Goal: Information Seeking & Learning: Learn about a topic

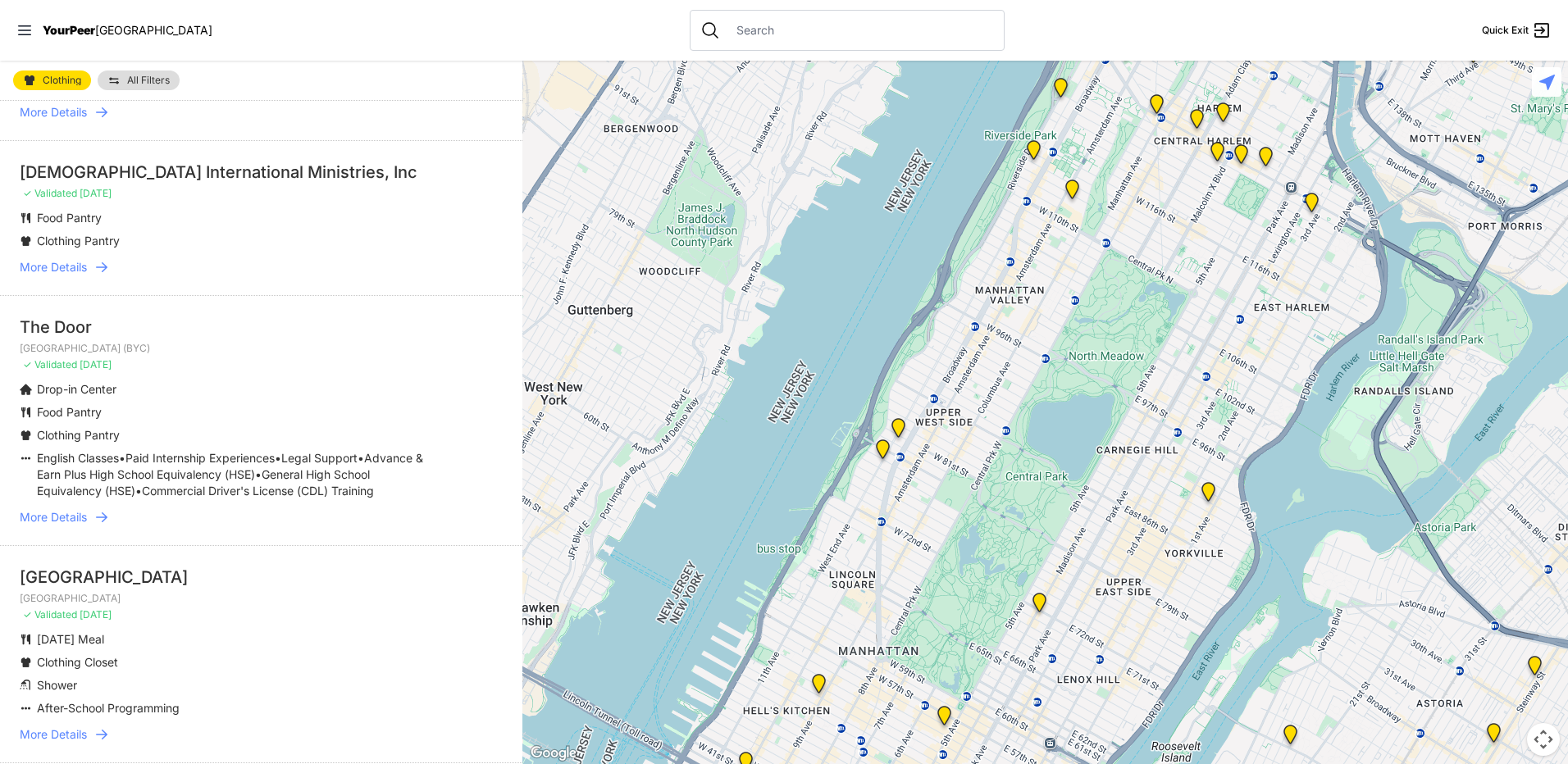
scroll to position [1230, 0]
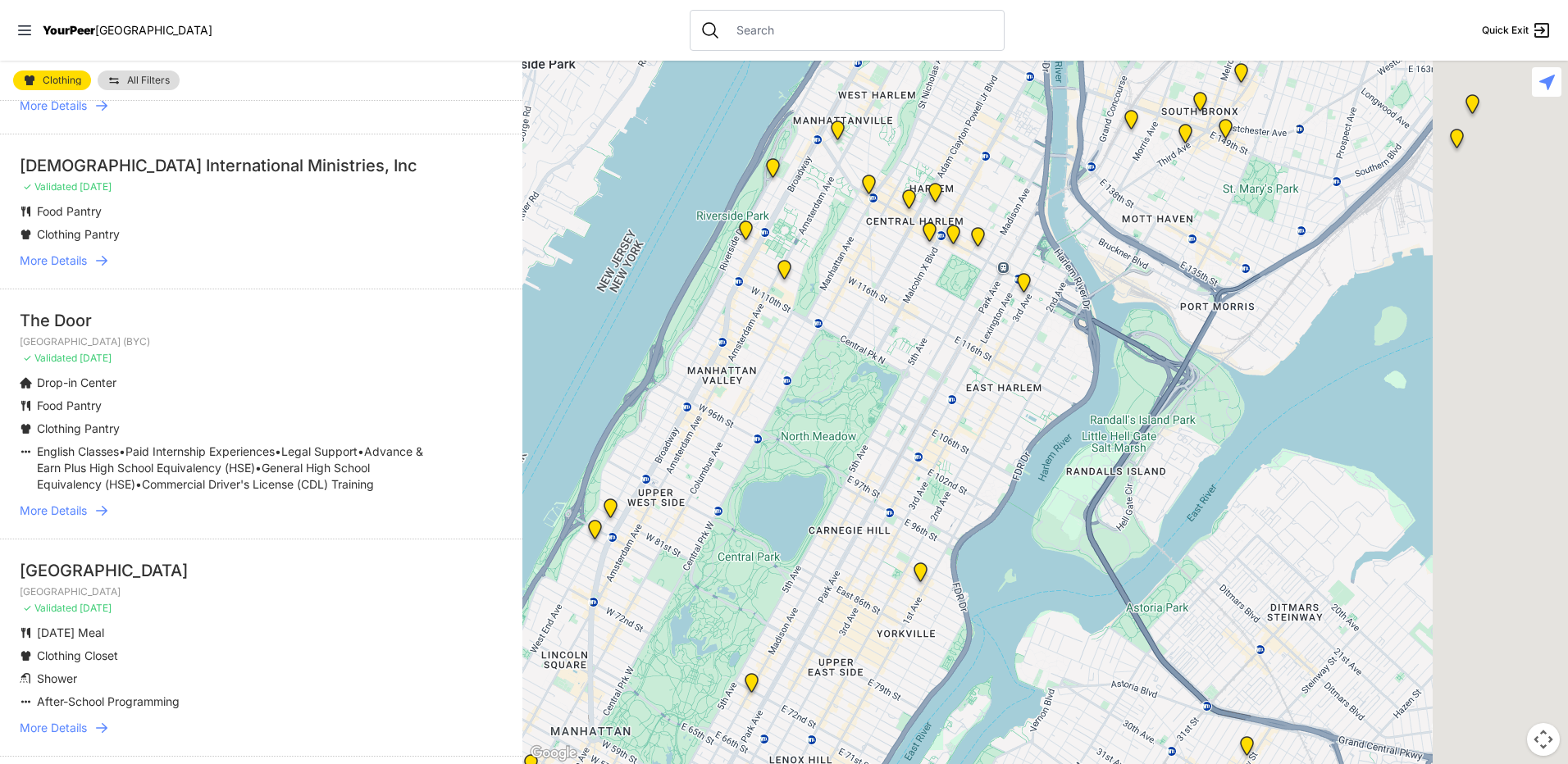
drag, startPoint x: 1154, startPoint y: 349, endPoint x: 864, endPoint y: 430, distance: 301.1
click at [864, 430] on div at bounding box center [1045, 412] width 1045 height 704
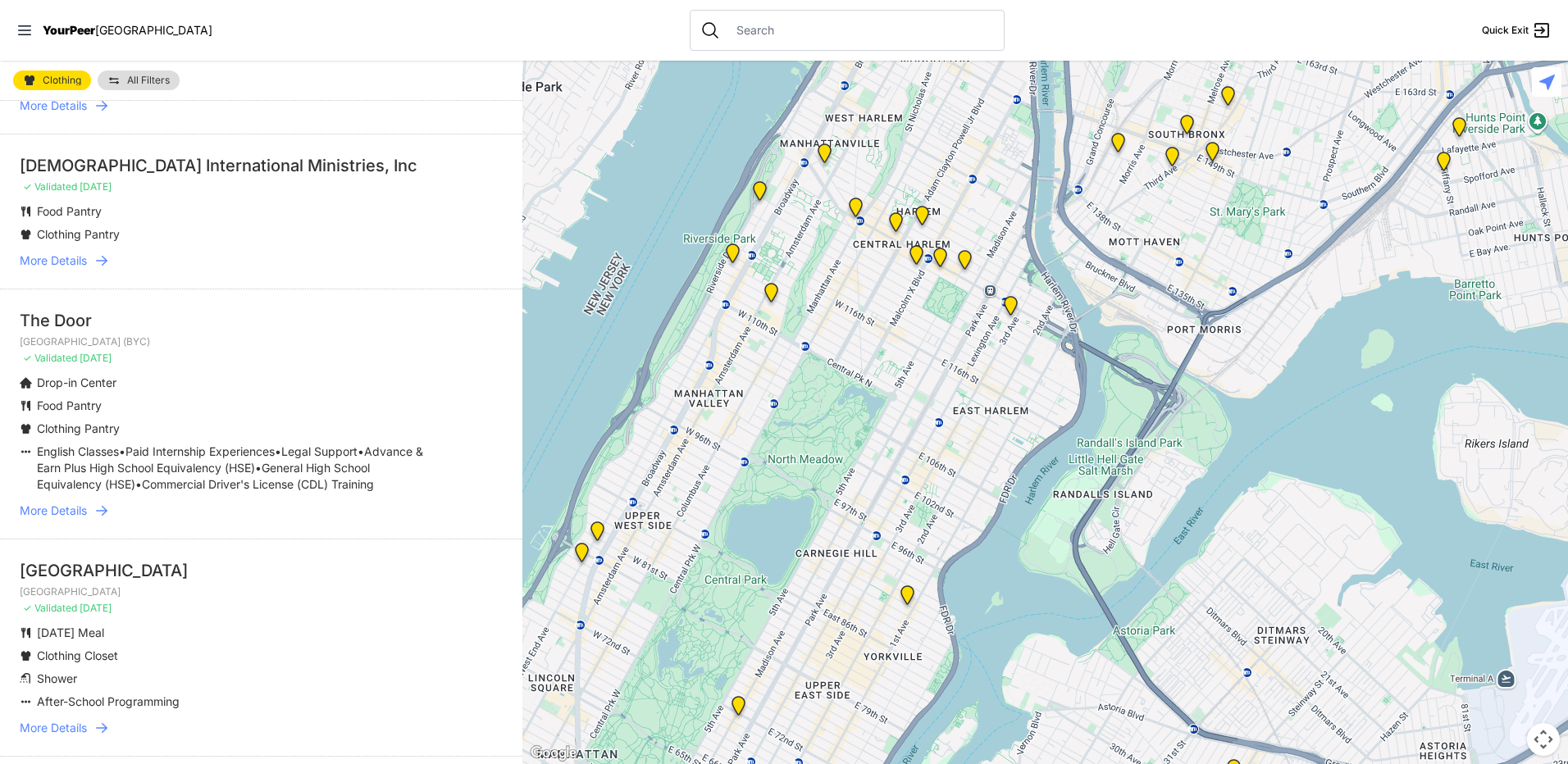
click at [1008, 308] on img "Main Location" at bounding box center [1011, 309] width 21 height 27
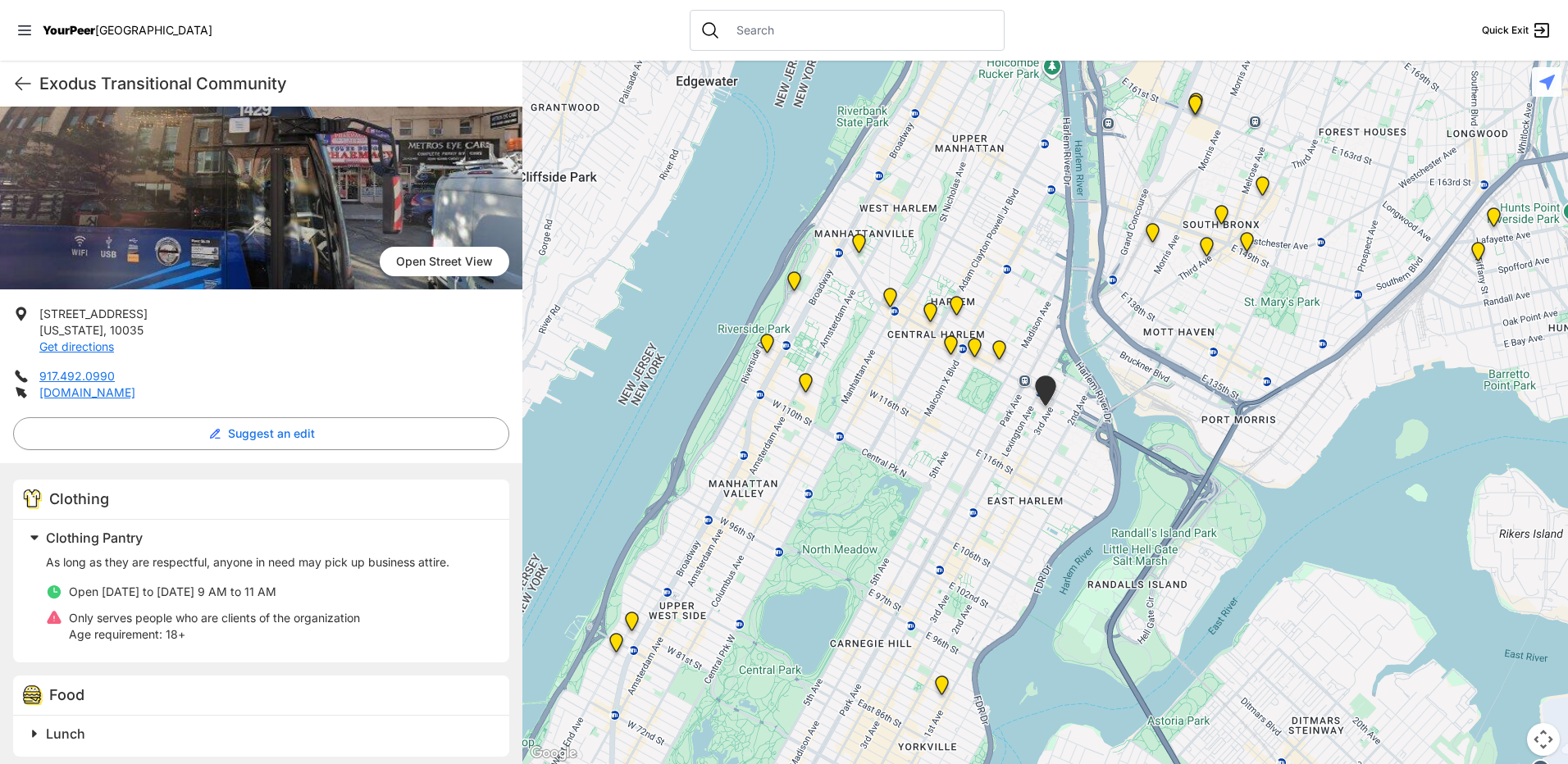
scroll to position [164, 0]
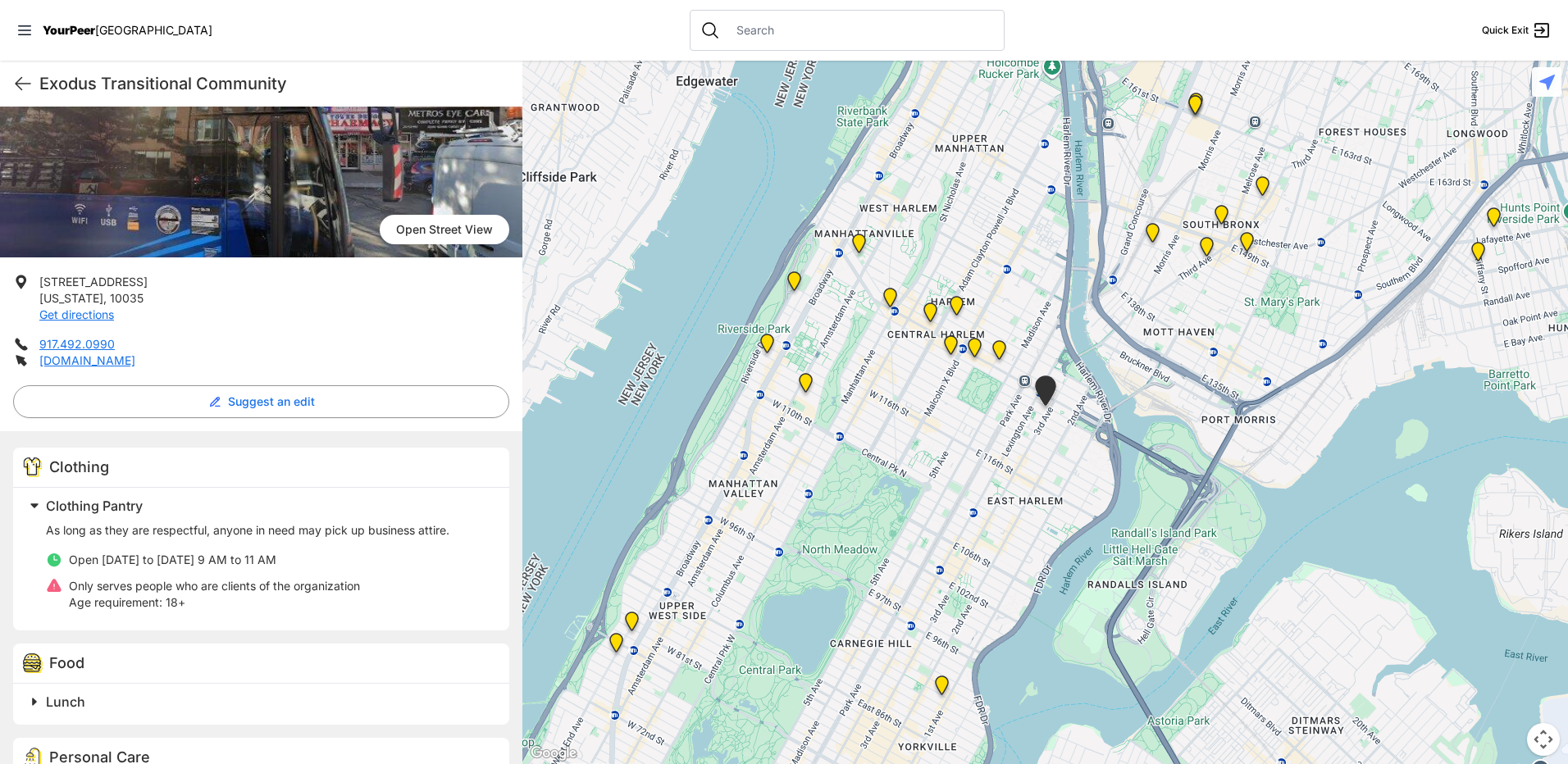
click at [1006, 348] on img "East Harlem" at bounding box center [999, 353] width 21 height 27
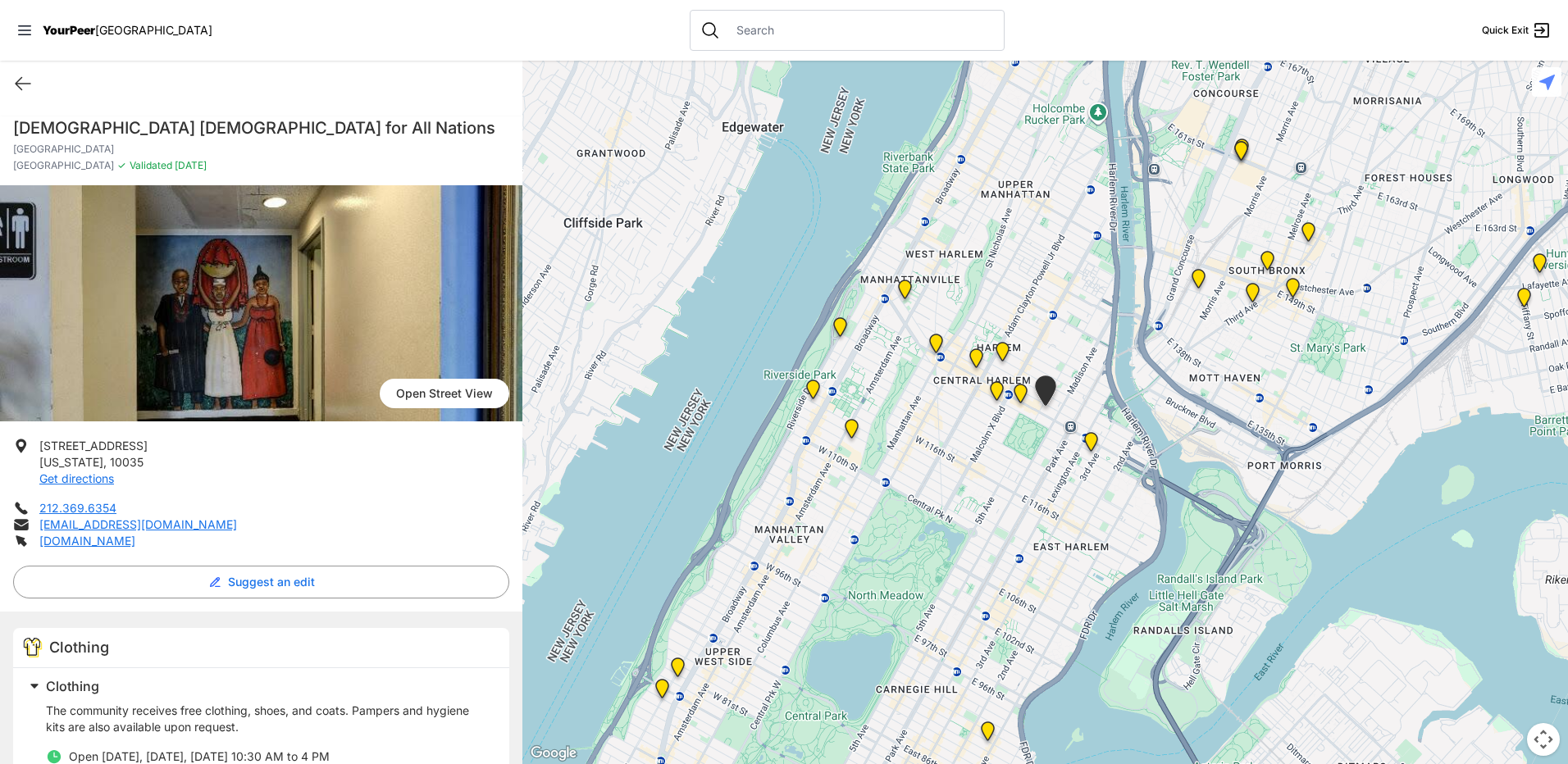
click at [1021, 392] on img "Manhattan" at bounding box center [1021, 397] width 21 height 27
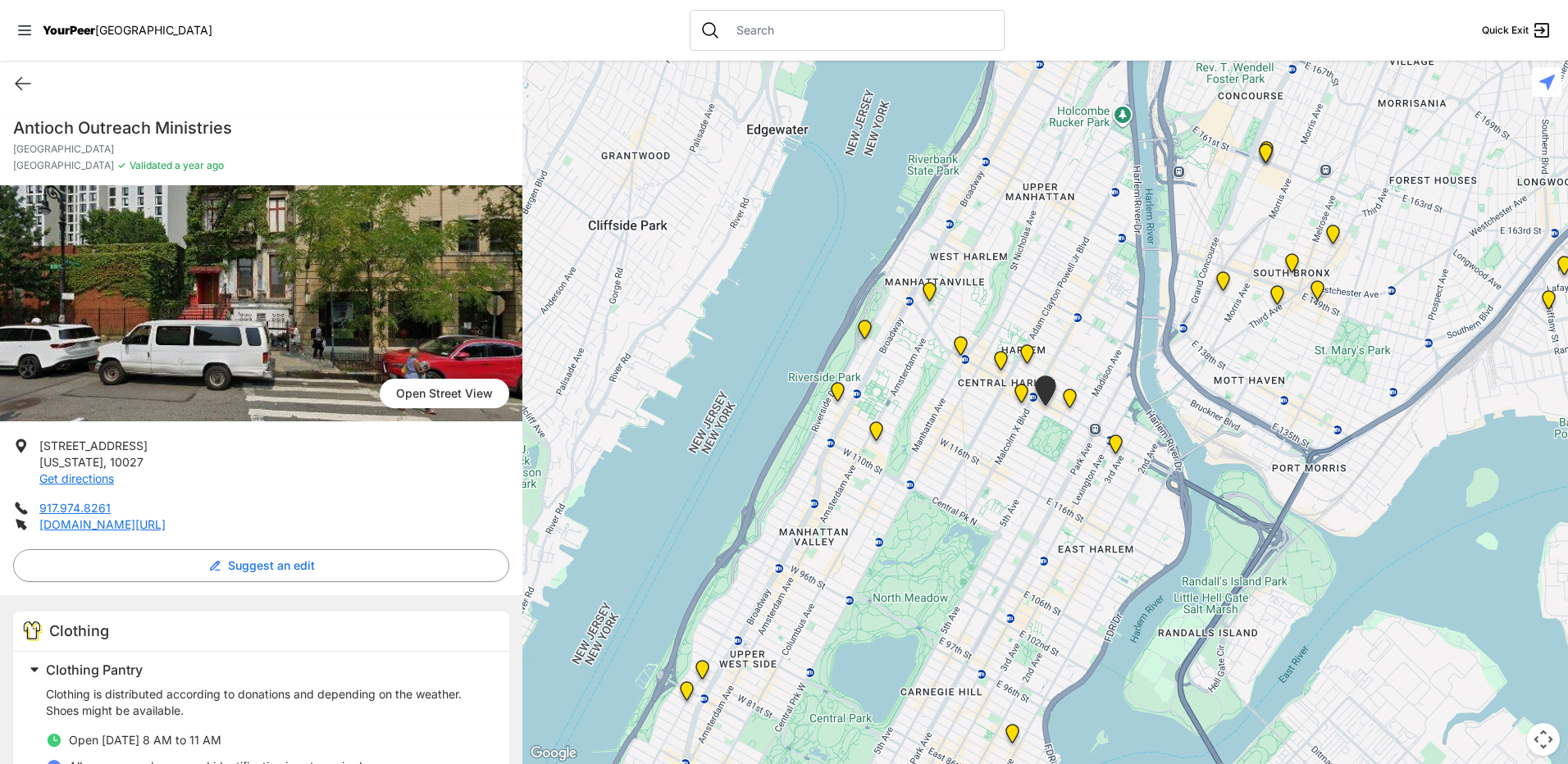
click at [1021, 390] on img at bounding box center [1021, 397] width 21 height 27
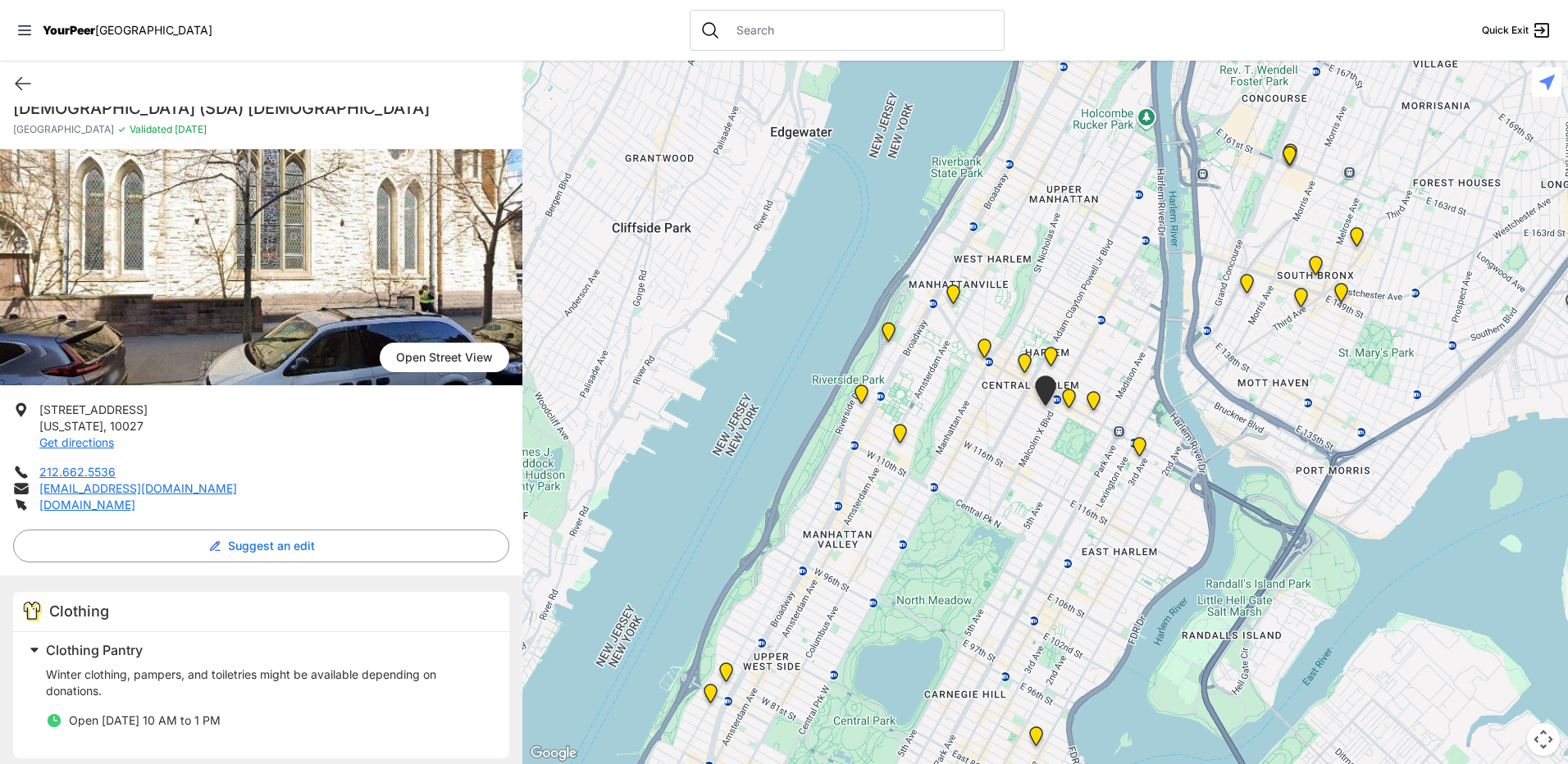
scroll to position [31, 0]
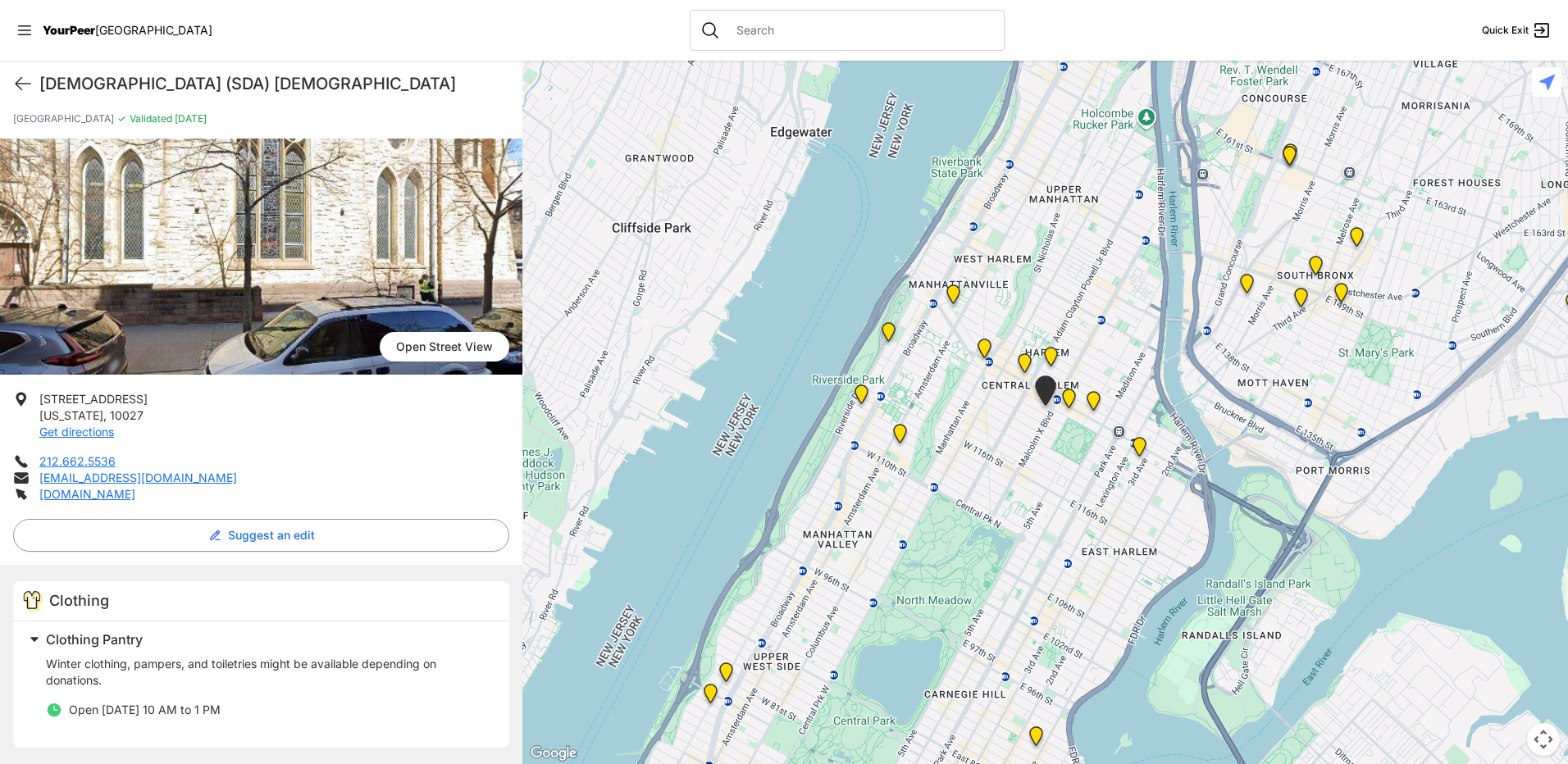
click at [1057, 356] on img "Manhattan" at bounding box center [1050, 359] width 21 height 27
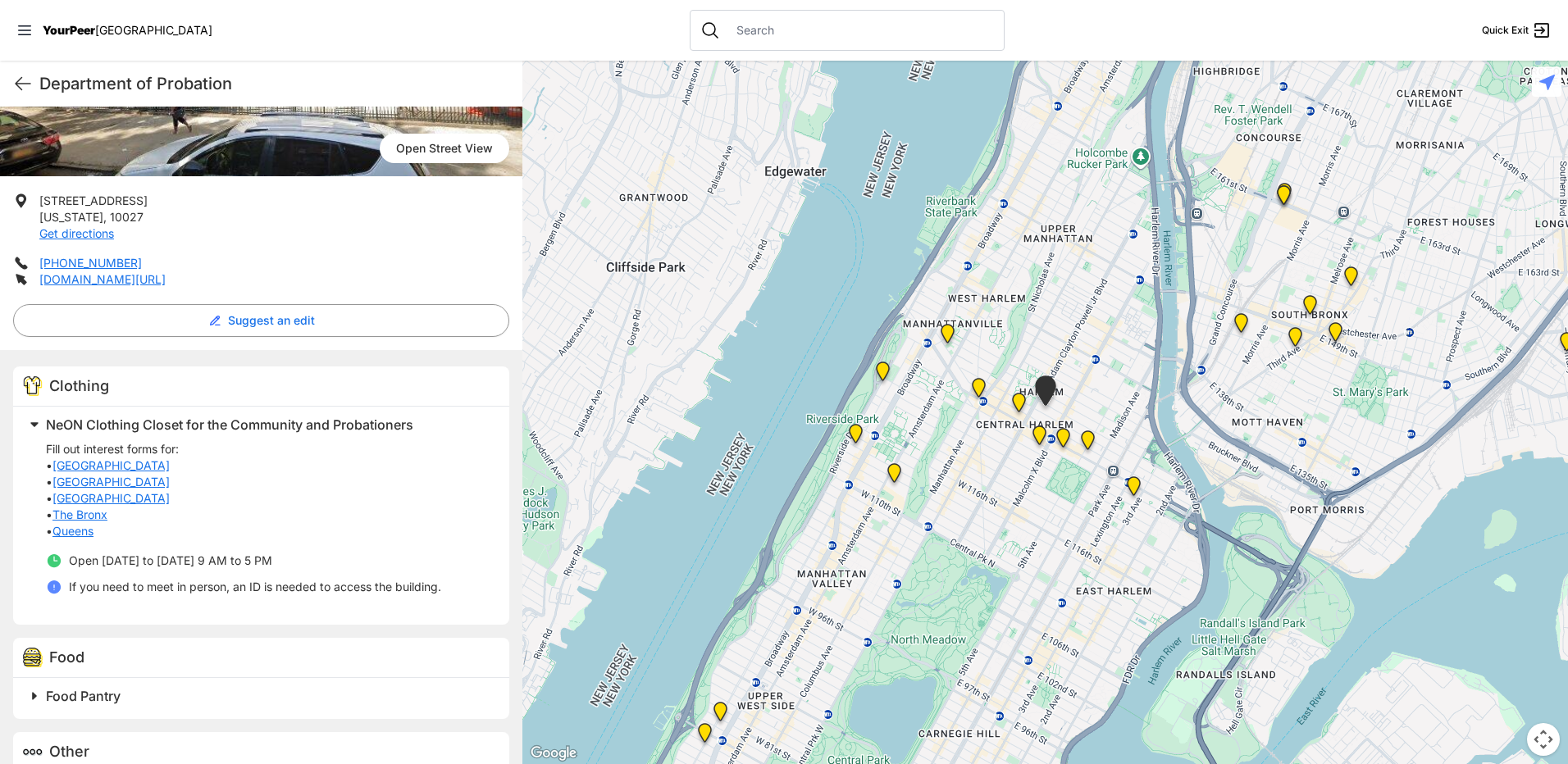
scroll to position [246, 0]
click at [1025, 407] on img "Uptown/Harlem DYCD Youth Drop-in Center" at bounding box center [1019, 406] width 21 height 27
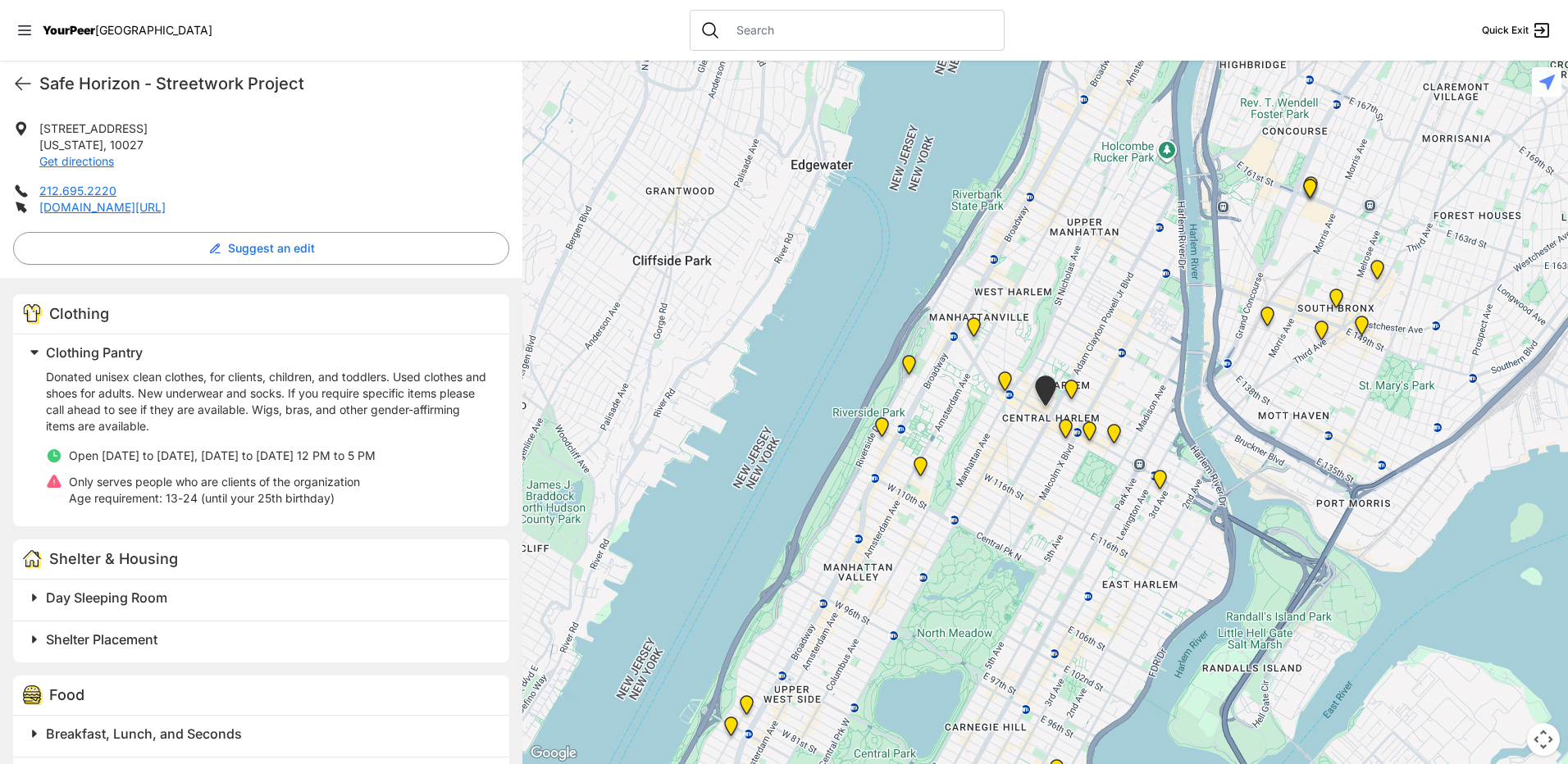
scroll to position [328, 0]
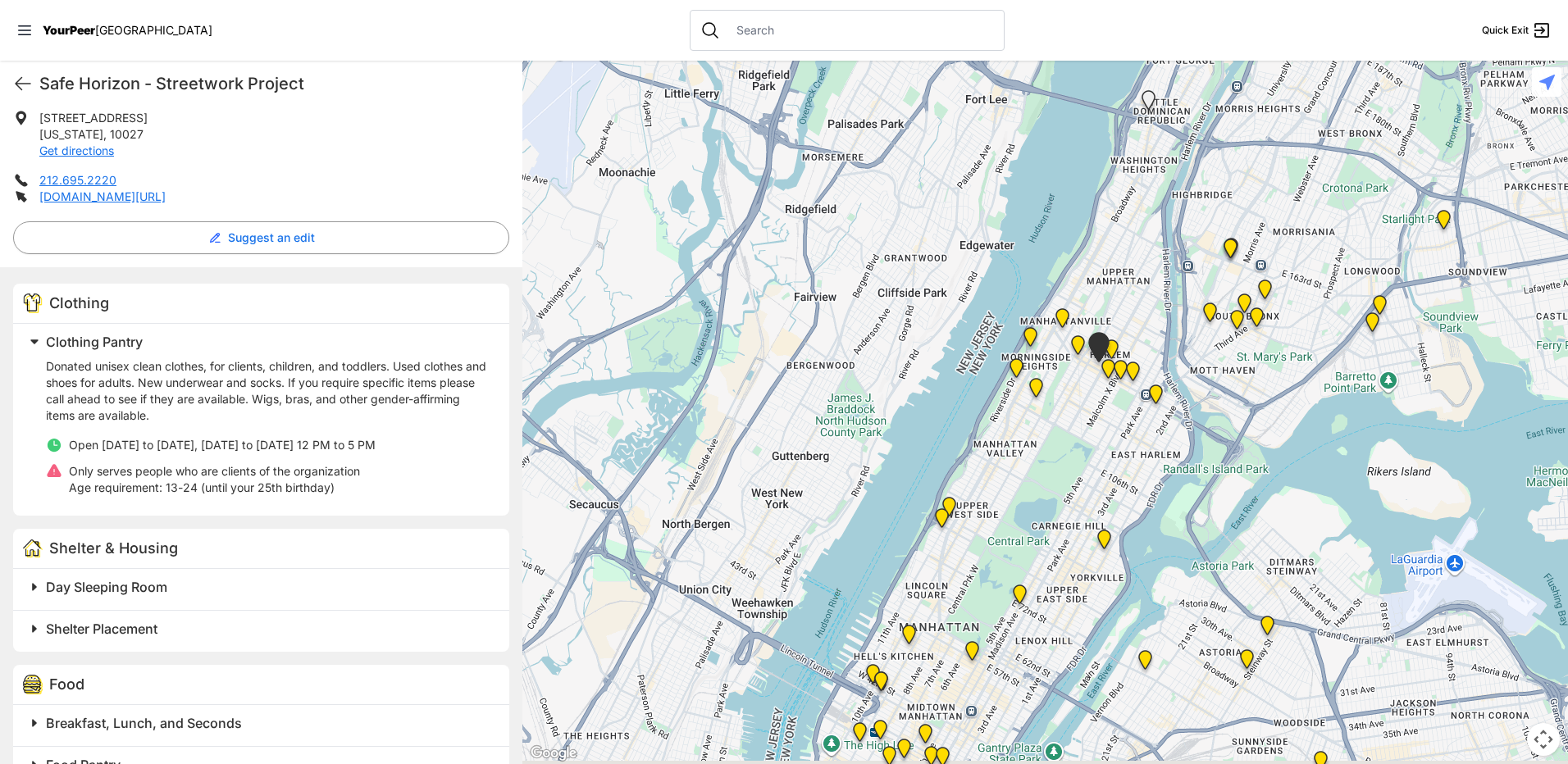
drag, startPoint x: 1119, startPoint y: 580, endPoint x: 1099, endPoint y: 473, distance: 108.9
click at [1099, 474] on div at bounding box center [1045, 412] width 1045 height 704
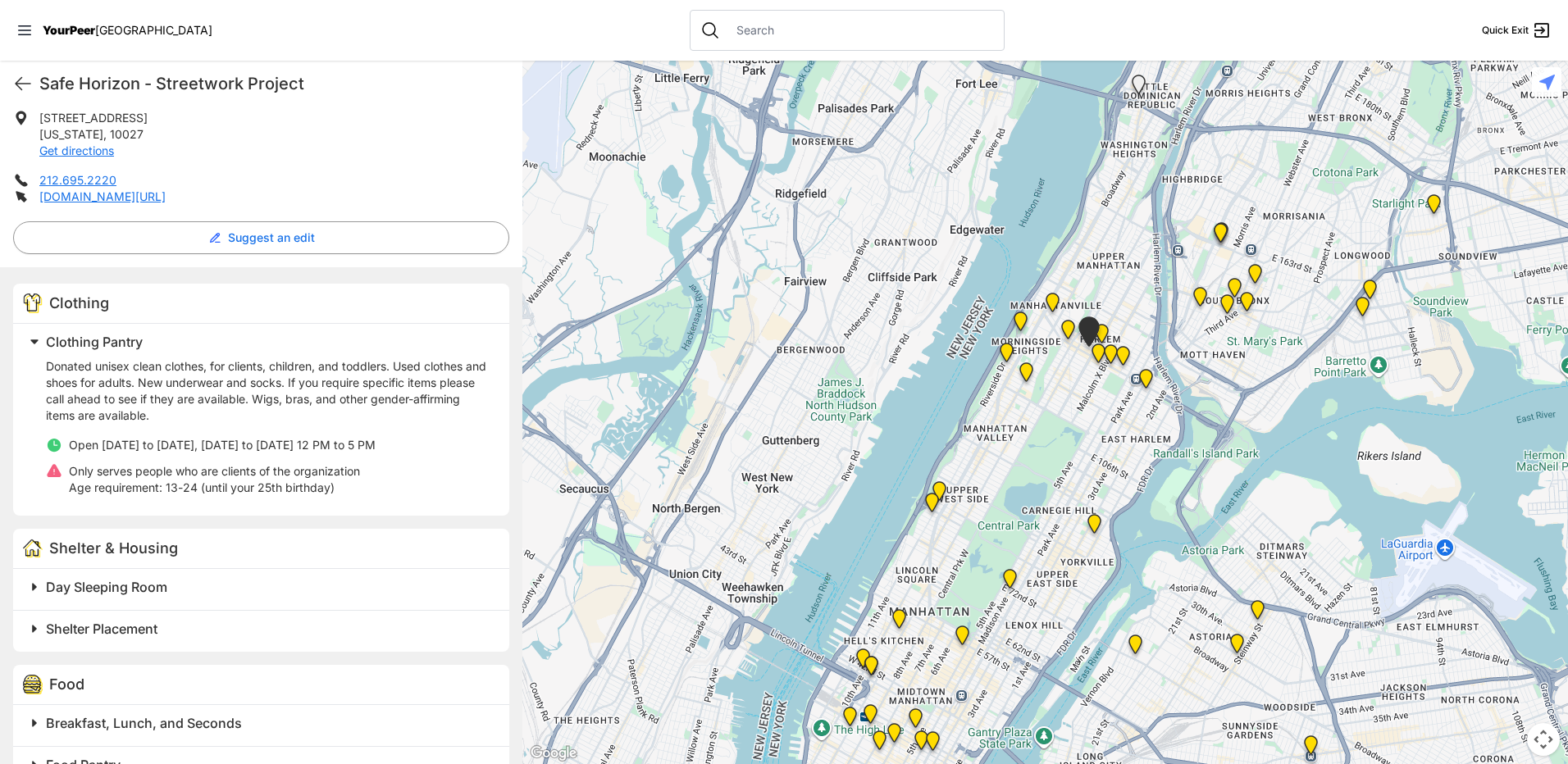
click at [1095, 519] on img "Avenue Church" at bounding box center [1094, 526] width 21 height 27
click at [1094, 526] on img "Avenue Church" at bounding box center [1094, 526] width 21 height 27
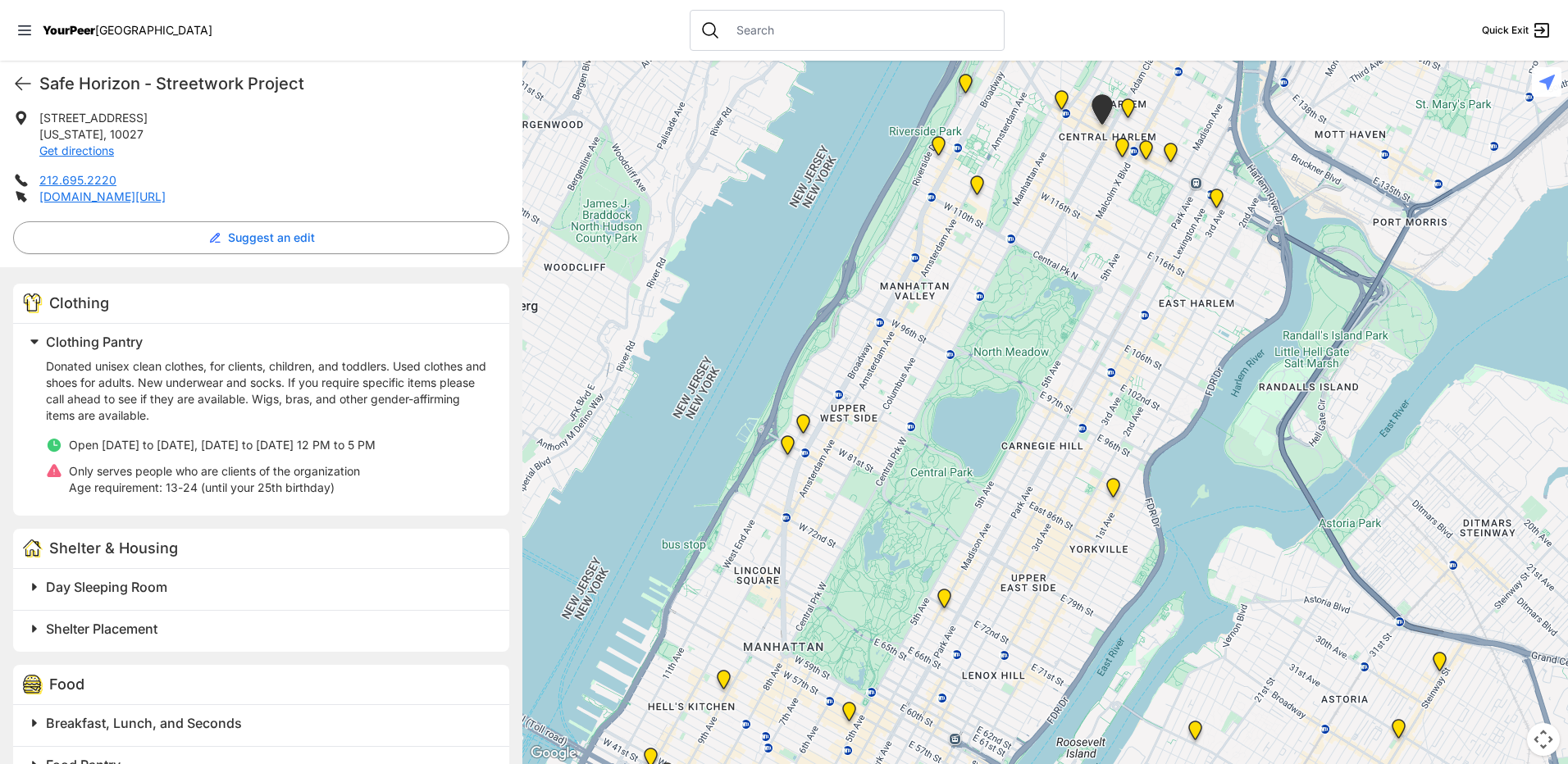
click at [1118, 484] on img "Avenue Church" at bounding box center [1113, 491] width 21 height 27
click at [940, 600] on img "Manhattan" at bounding box center [944, 602] width 21 height 27
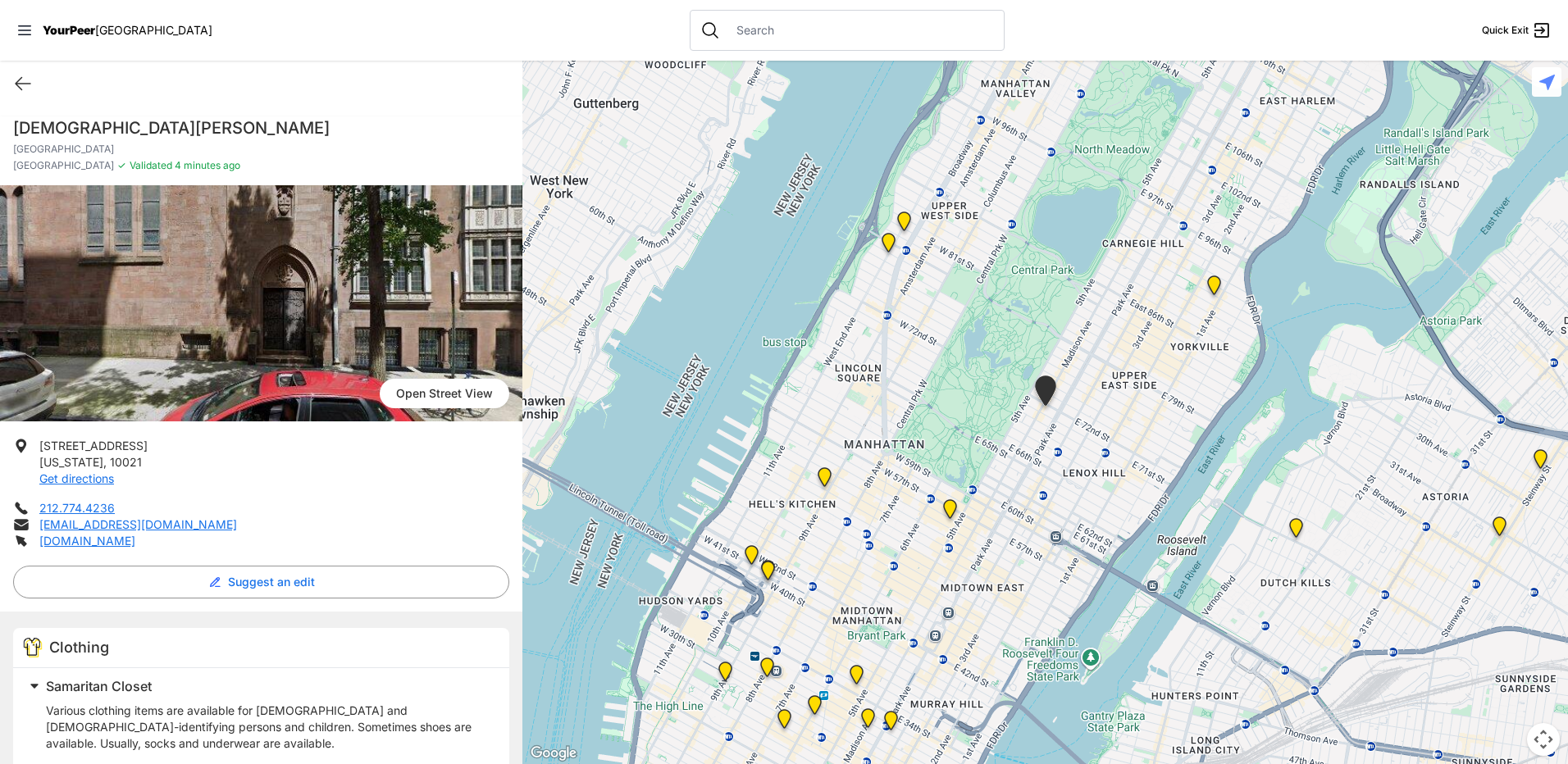
click at [1217, 286] on img "Avenue Church" at bounding box center [1214, 288] width 21 height 27
click at [1217, 284] on img "Avenue Church" at bounding box center [1214, 288] width 21 height 27
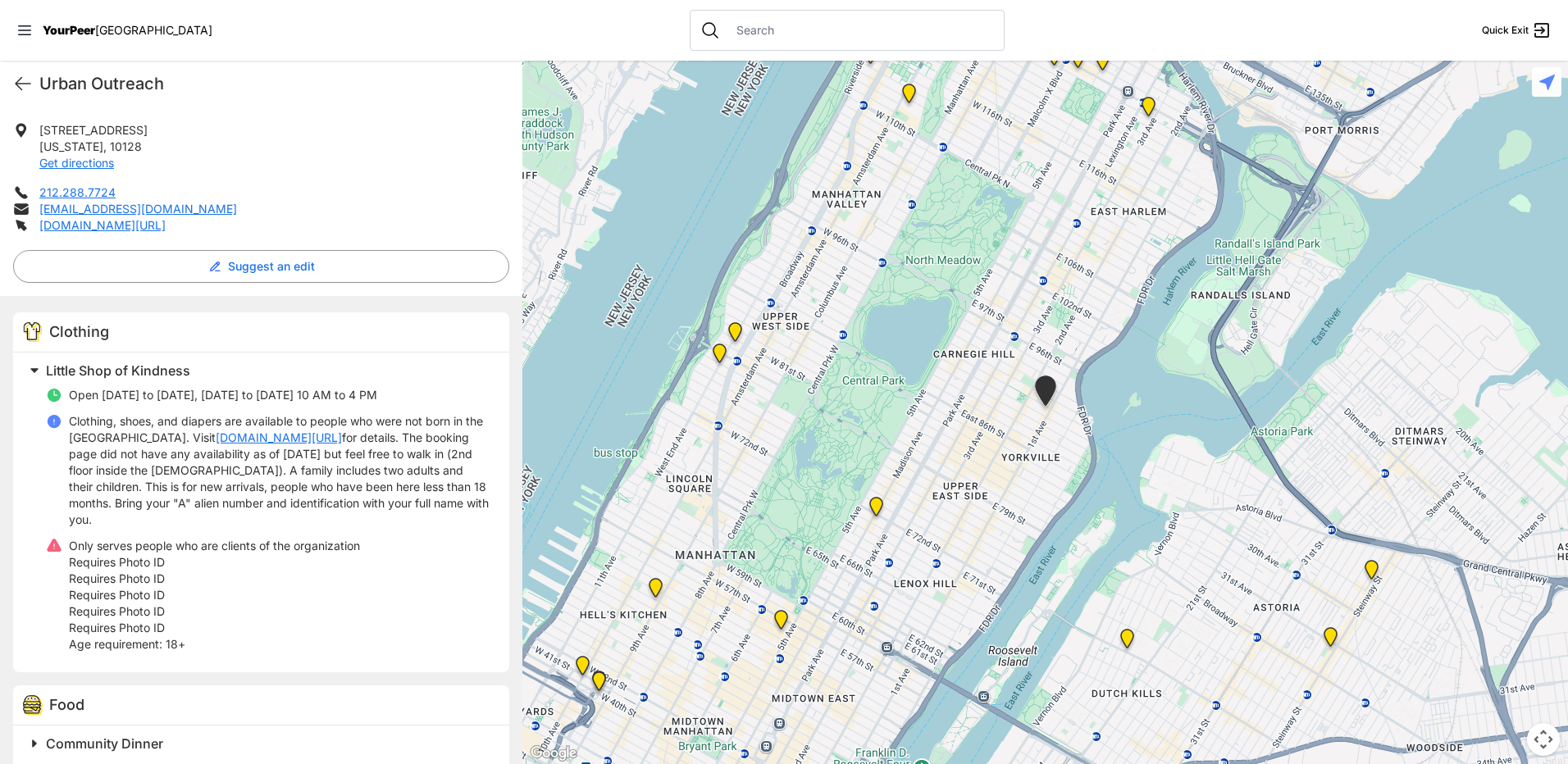
scroll to position [328, 0]
